Goal: Transaction & Acquisition: Purchase product/service

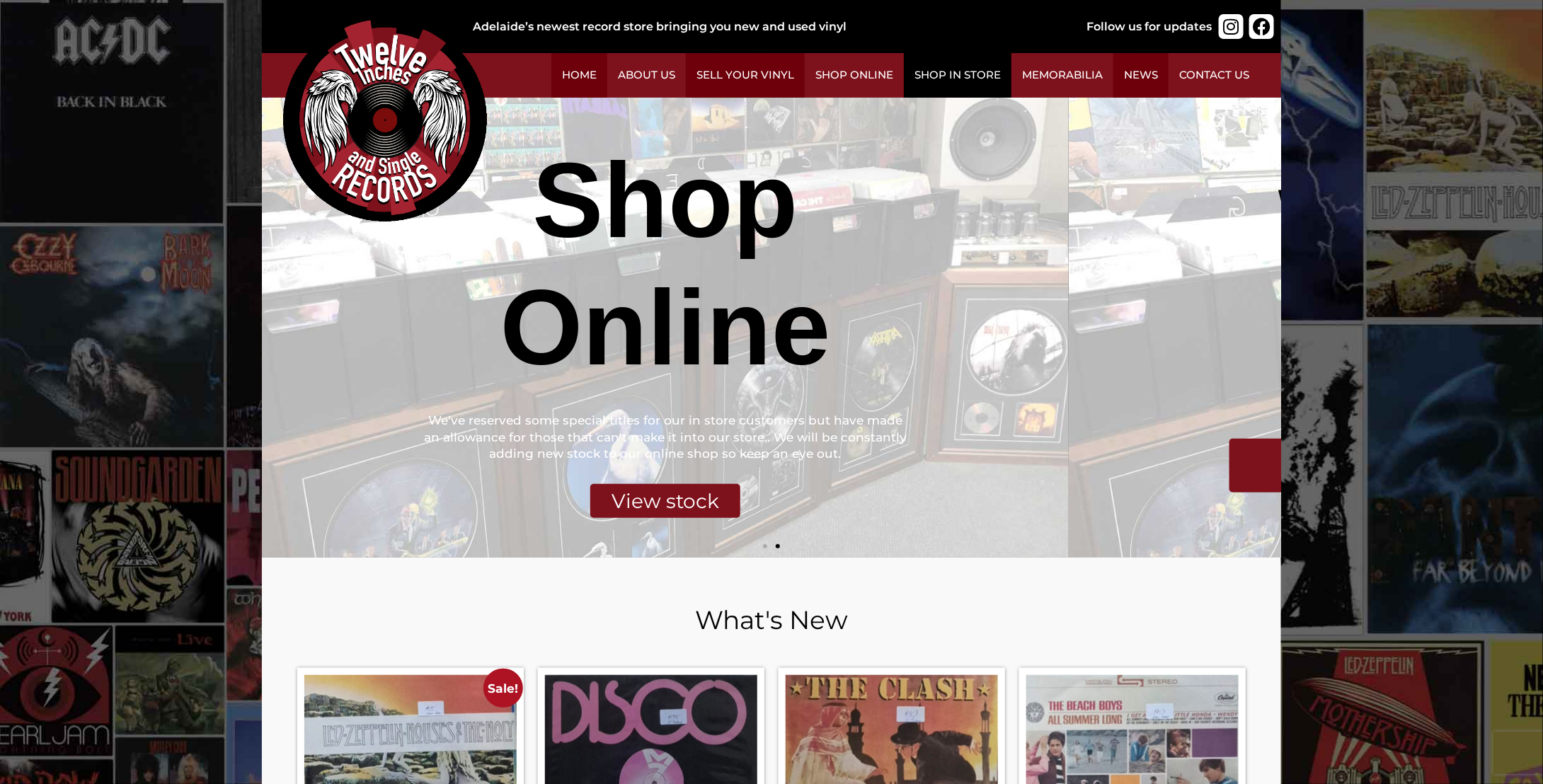
click at [1011, 77] on link "Shop in Store" at bounding box center [957, 76] width 107 height 45
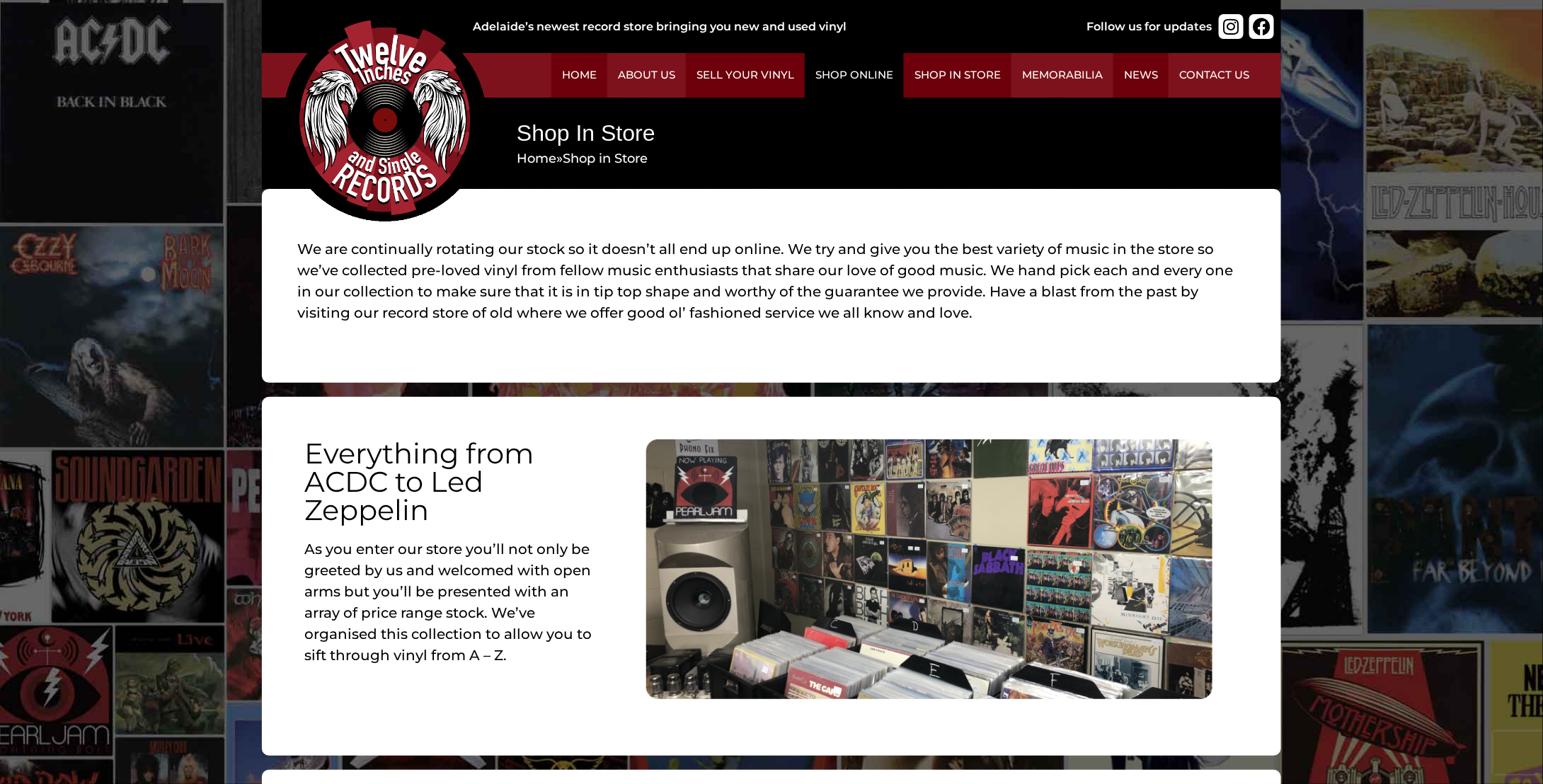
click at [904, 87] on link "Shop Online" at bounding box center [854, 76] width 99 height 45
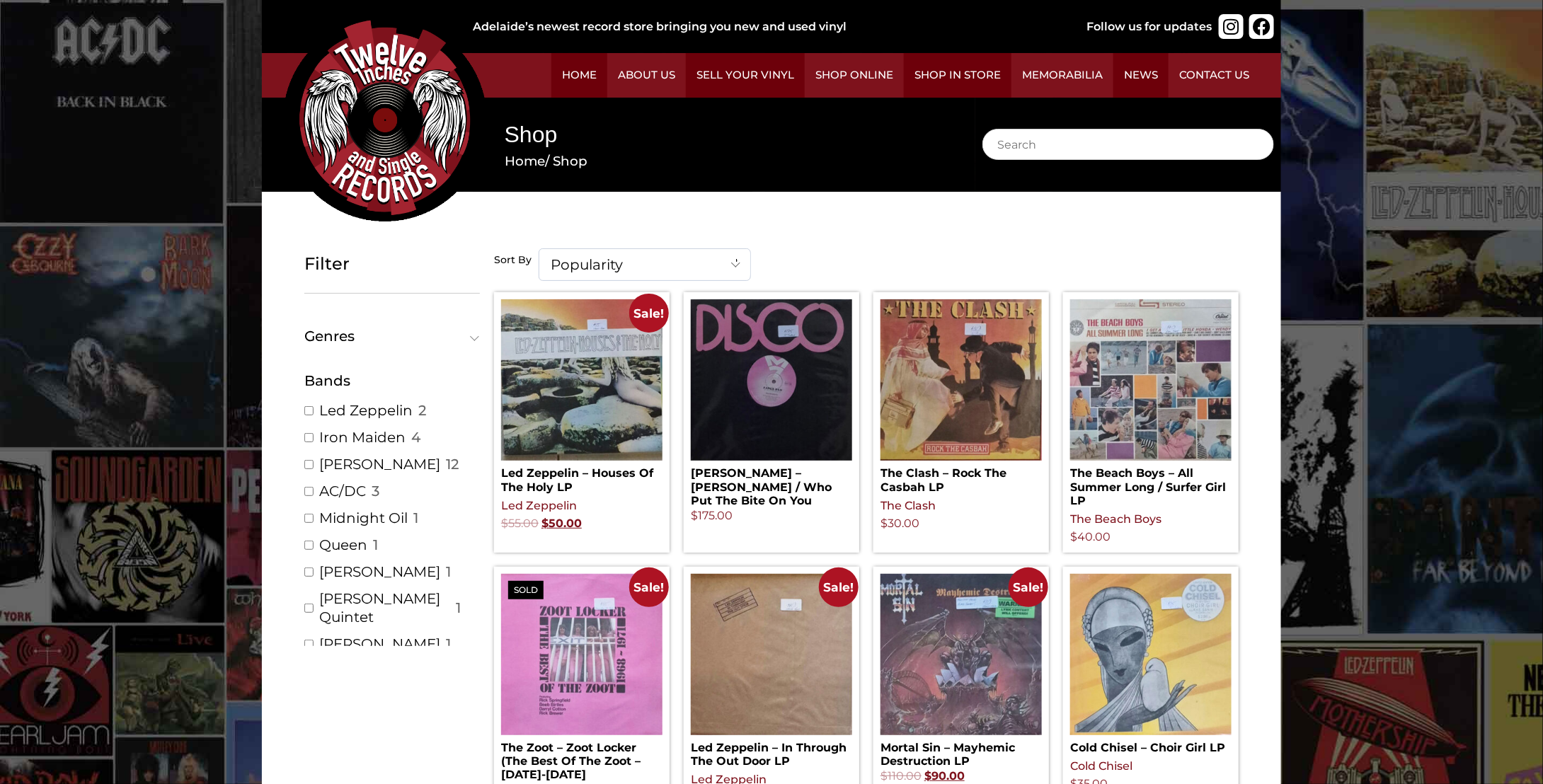
click at [982, 160] on input "Search" at bounding box center [1128, 144] width 292 height 31
type input "Dr. feelgood"
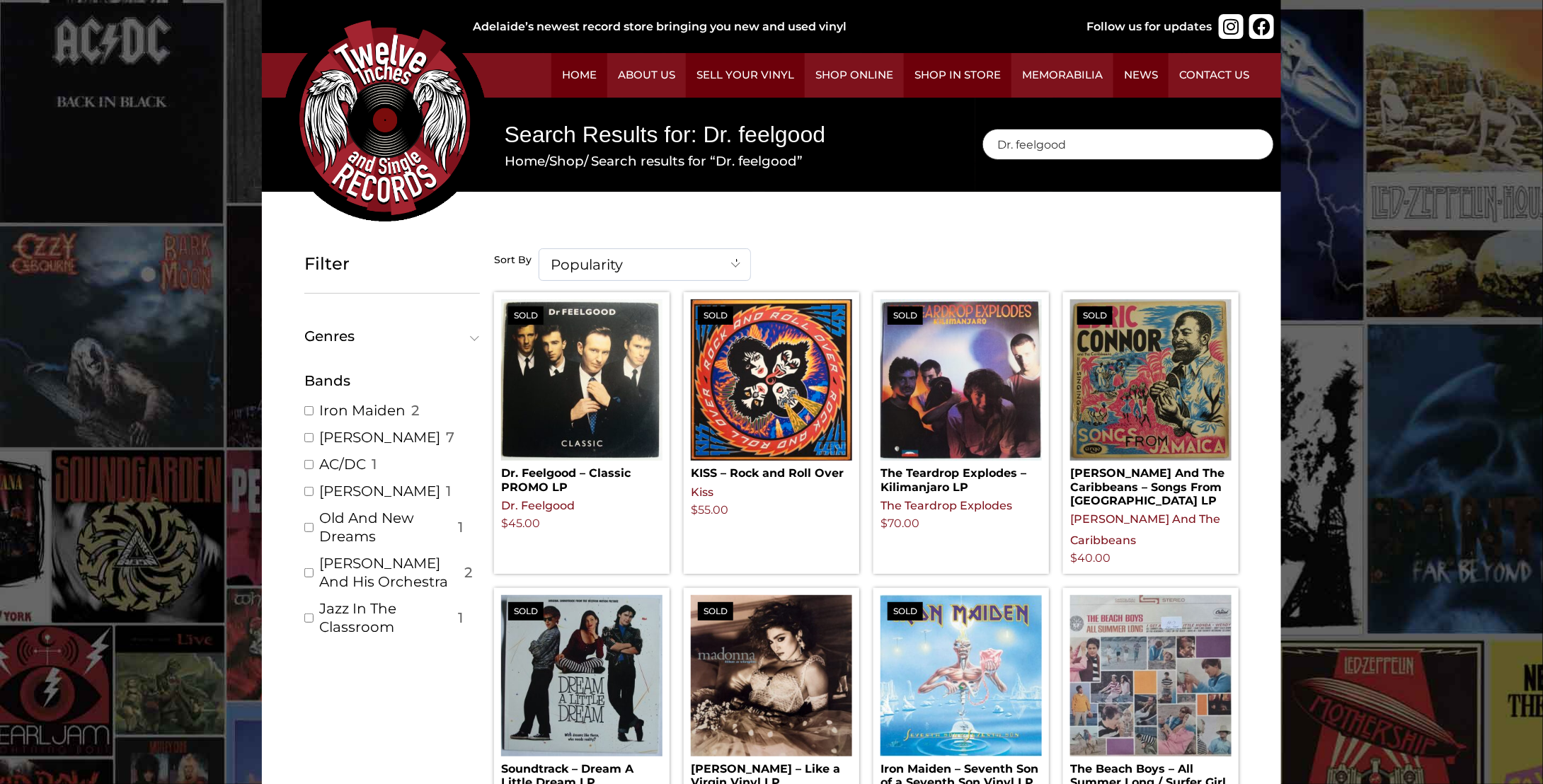
drag, startPoint x: 845, startPoint y: 159, endPoint x: 777, endPoint y: 166, distance: 68.4
click at [976, 166] on div "Search Dr. feelgood ×" at bounding box center [1128, 145] width 306 height 95
type input "motley"
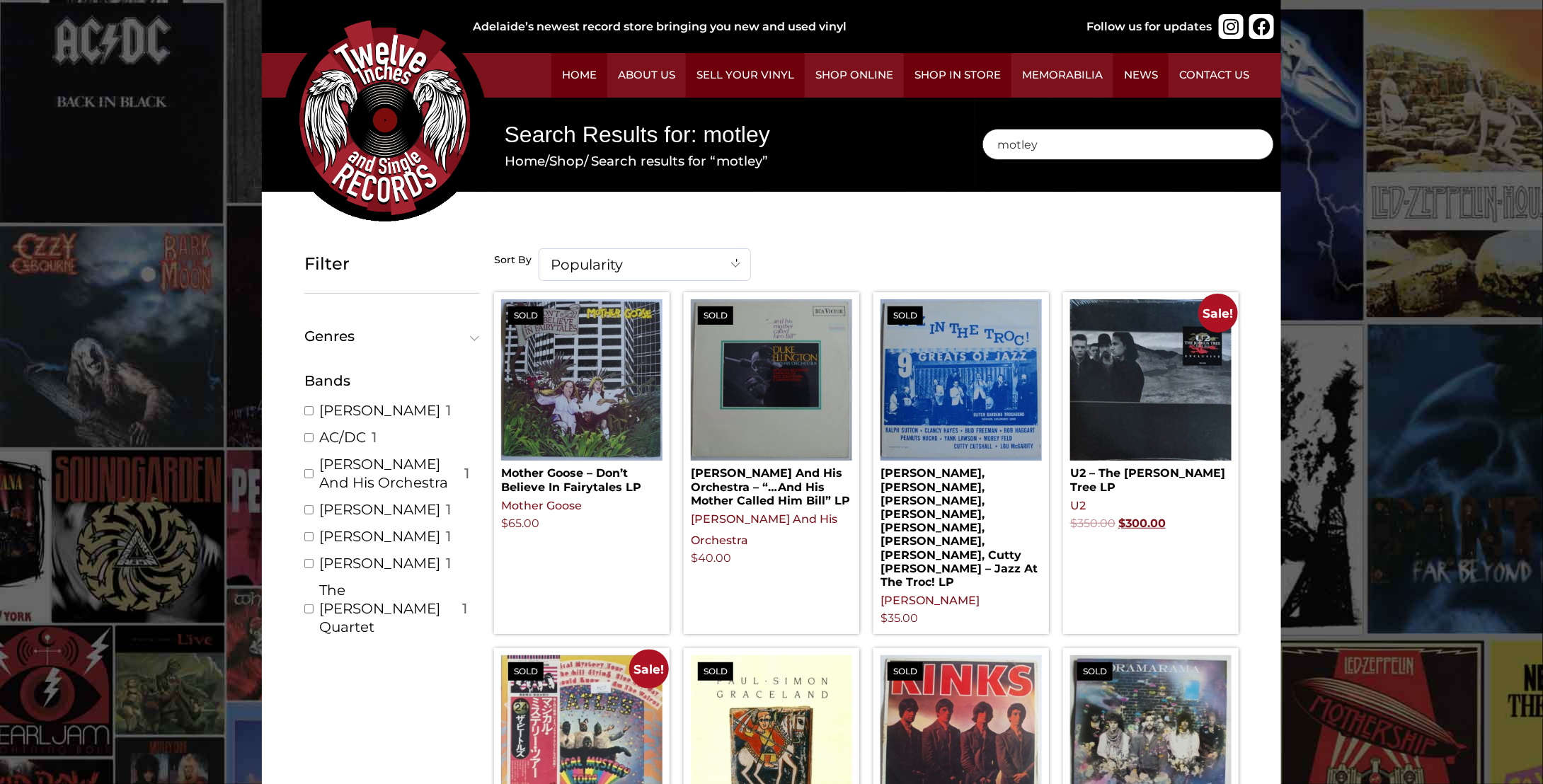
click at [982, 160] on input "motley" at bounding box center [1128, 144] width 292 height 31
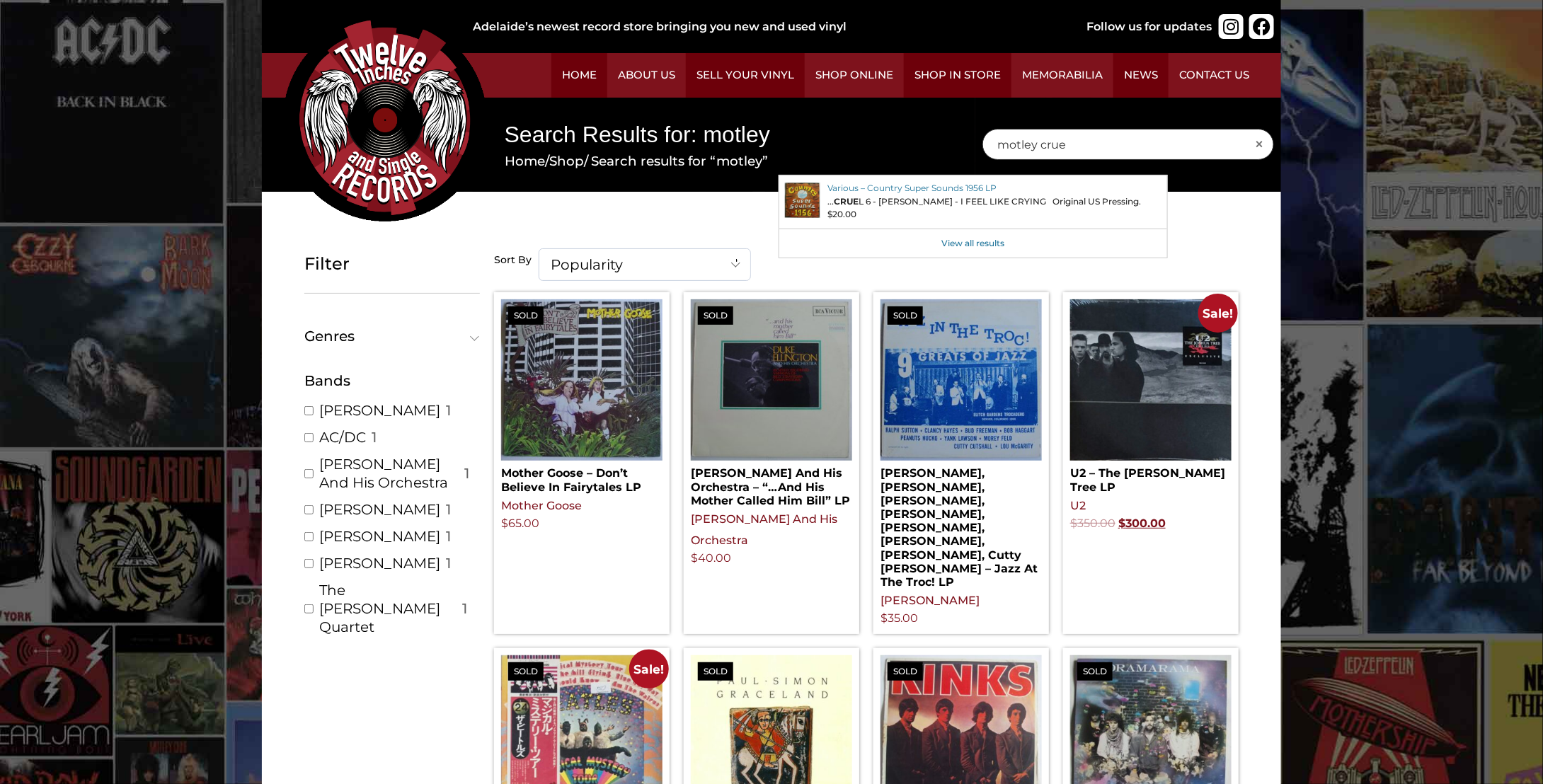
type input "motley crue"
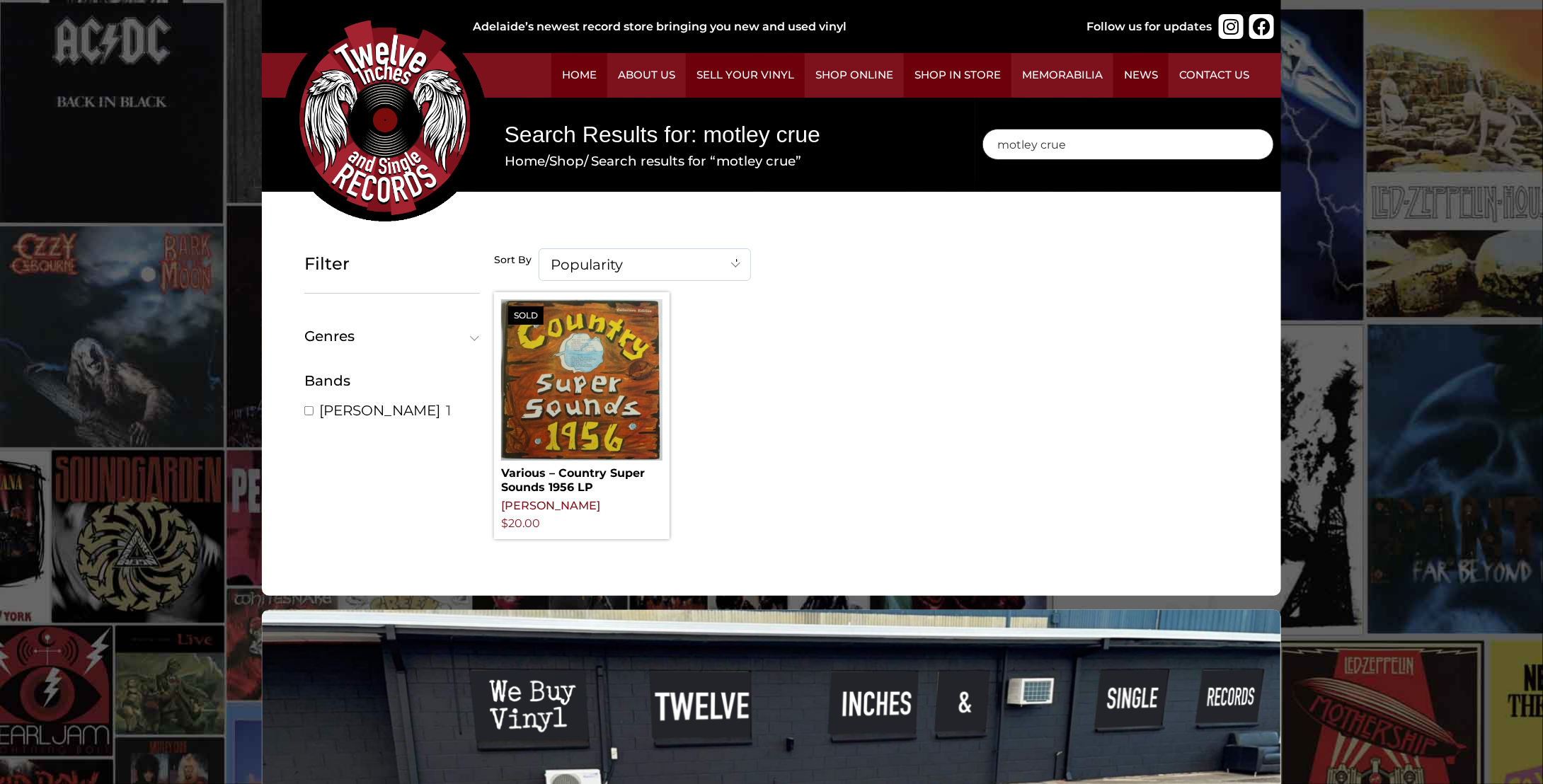
drag, startPoint x: 836, startPoint y: 163, endPoint x: 770, endPoint y: 166, distance: 66.1
click at [770, 165] on body "Skip to content Adelaide’s newest record store bringing you new and used vinyl …" at bounding box center [772, 548] width 1543 height 1096
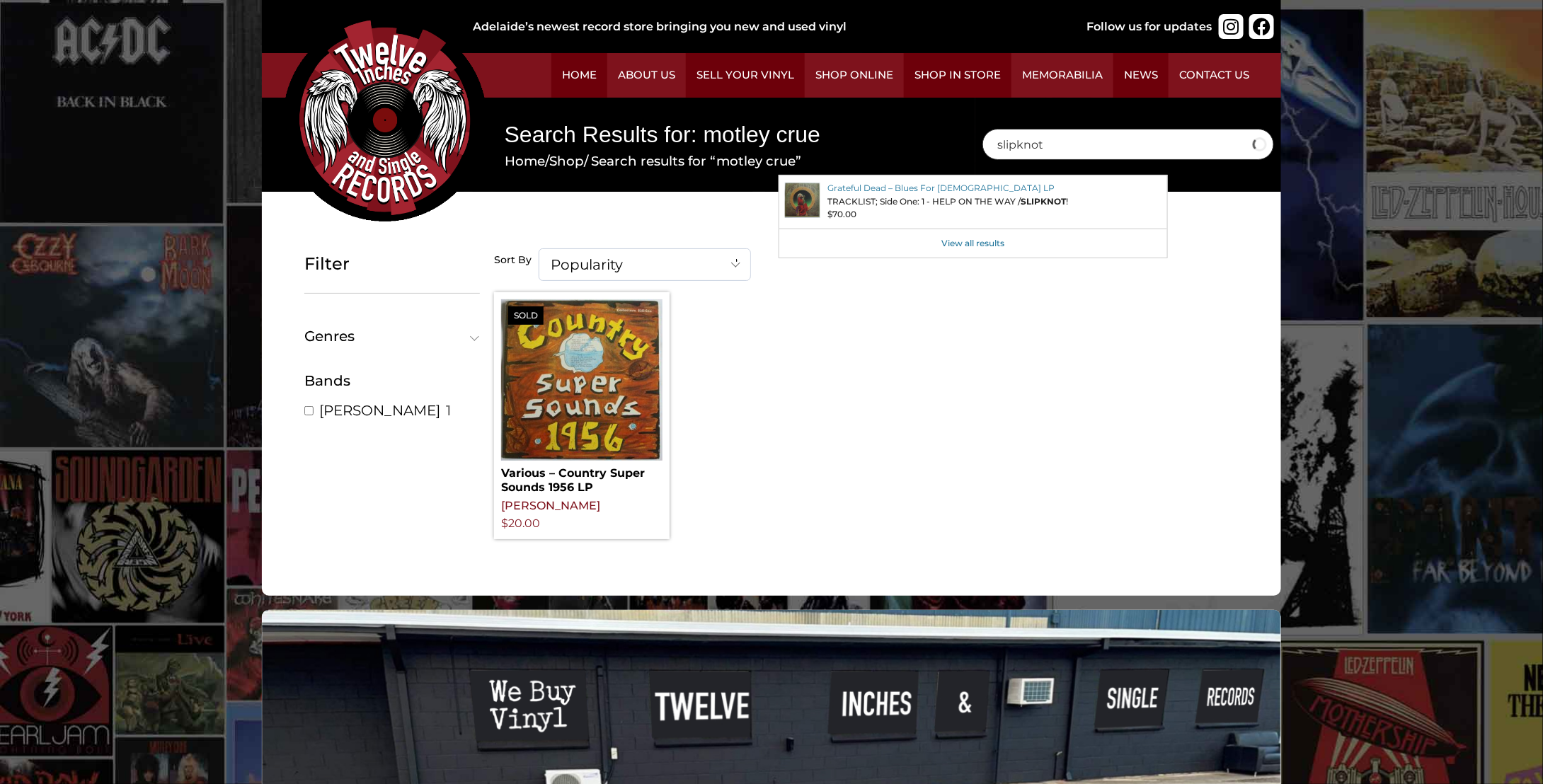
type input "slipknot"
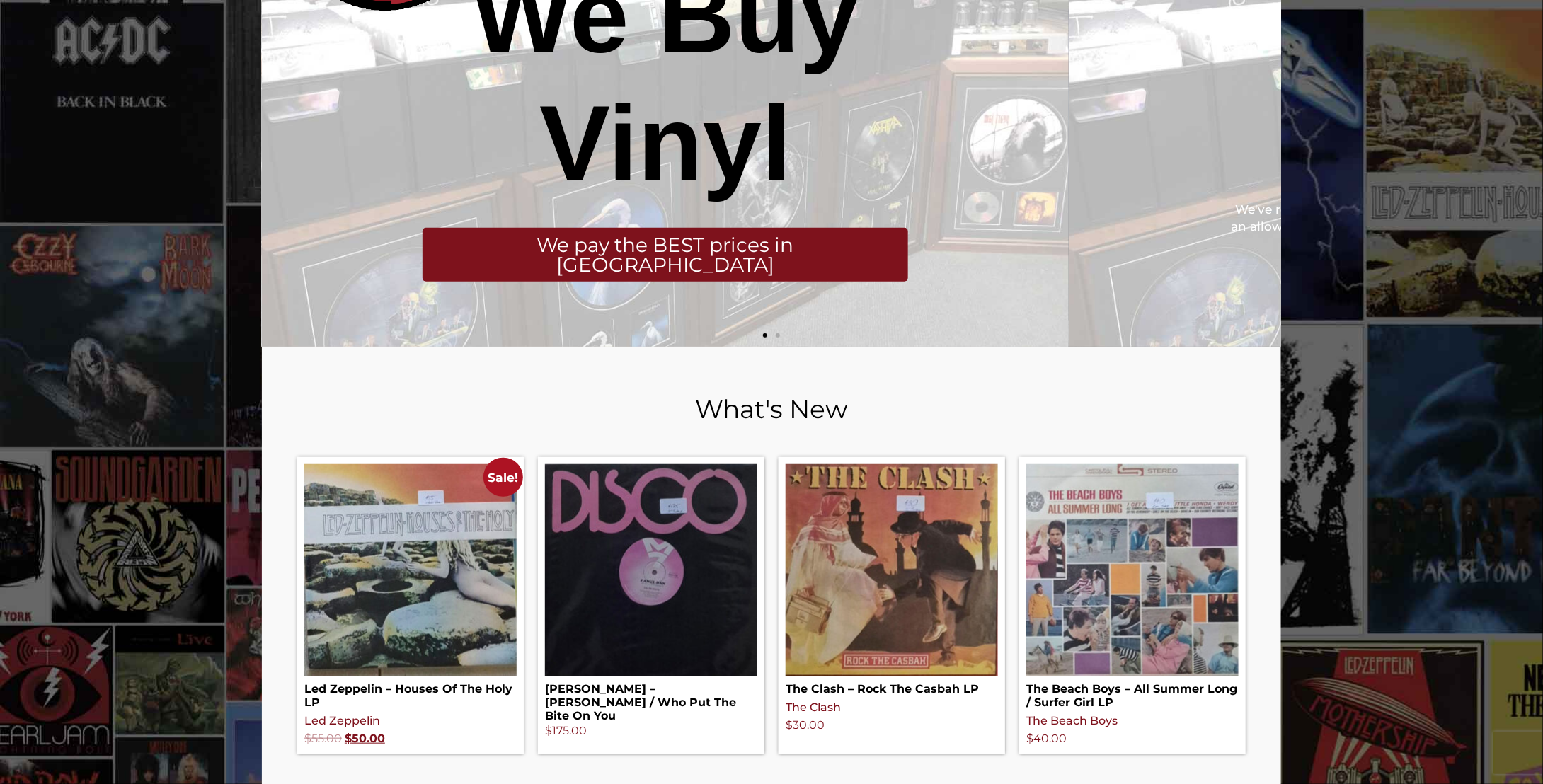
scroll to position [425, 0]
